Goal: Task Accomplishment & Management: Use online tool/utility

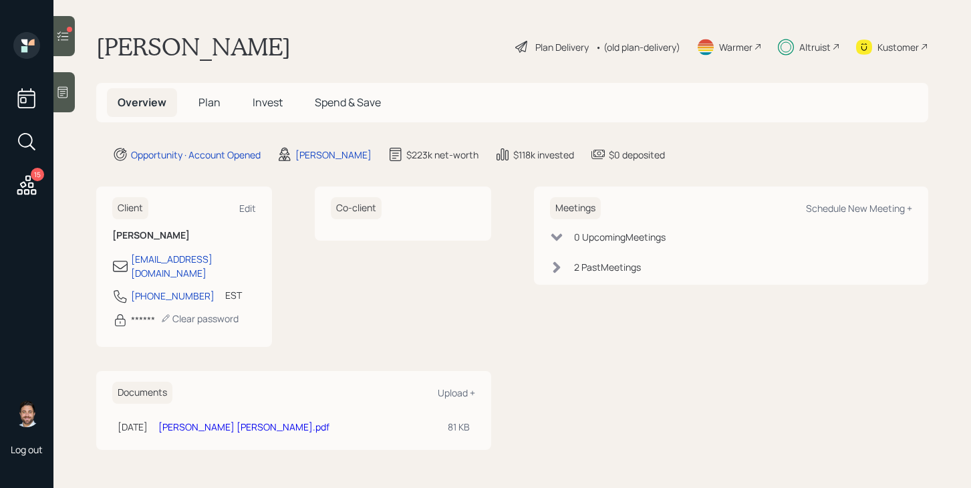
click at [62, 43] on div at bounding box center [63, 36] width 21 height 40
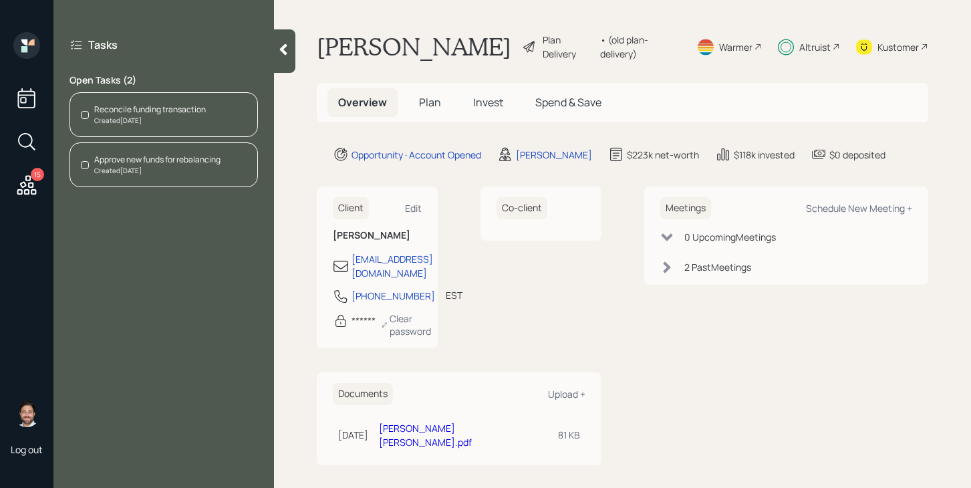
click at [190, 114] on div "Reconcile funding transaction" at bounding box center [150, 110] width 112 height 12
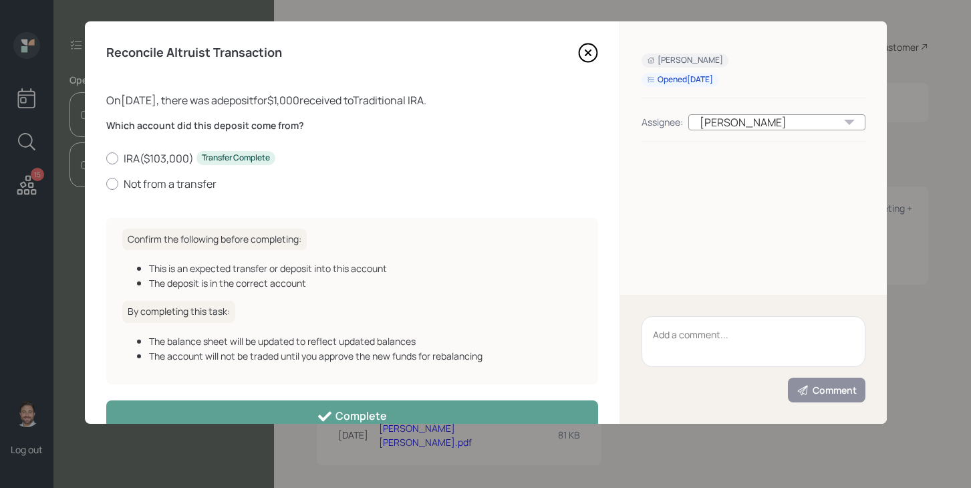
click at [585, 49] on icon at bounding box center [588, 53] width 20 height 20
